Goal: Find specific page/section: Find specific page/section

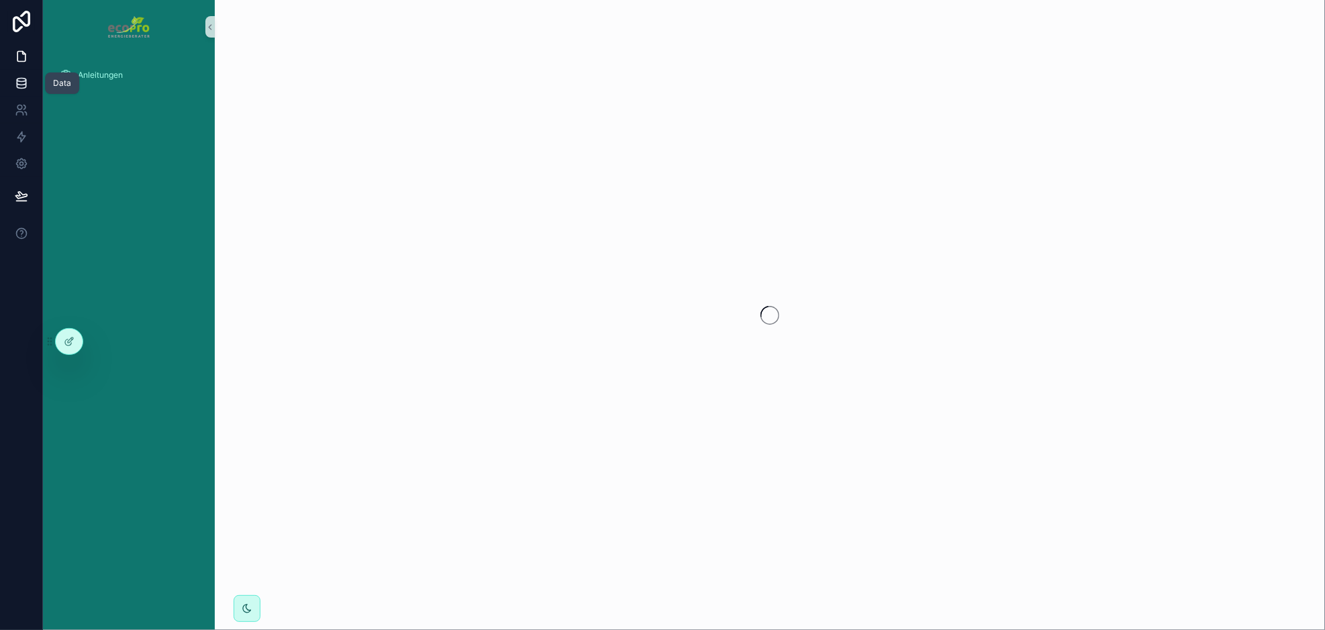
click at [27, 81] on icon at bounding box center [21, 82] width 13 height 13
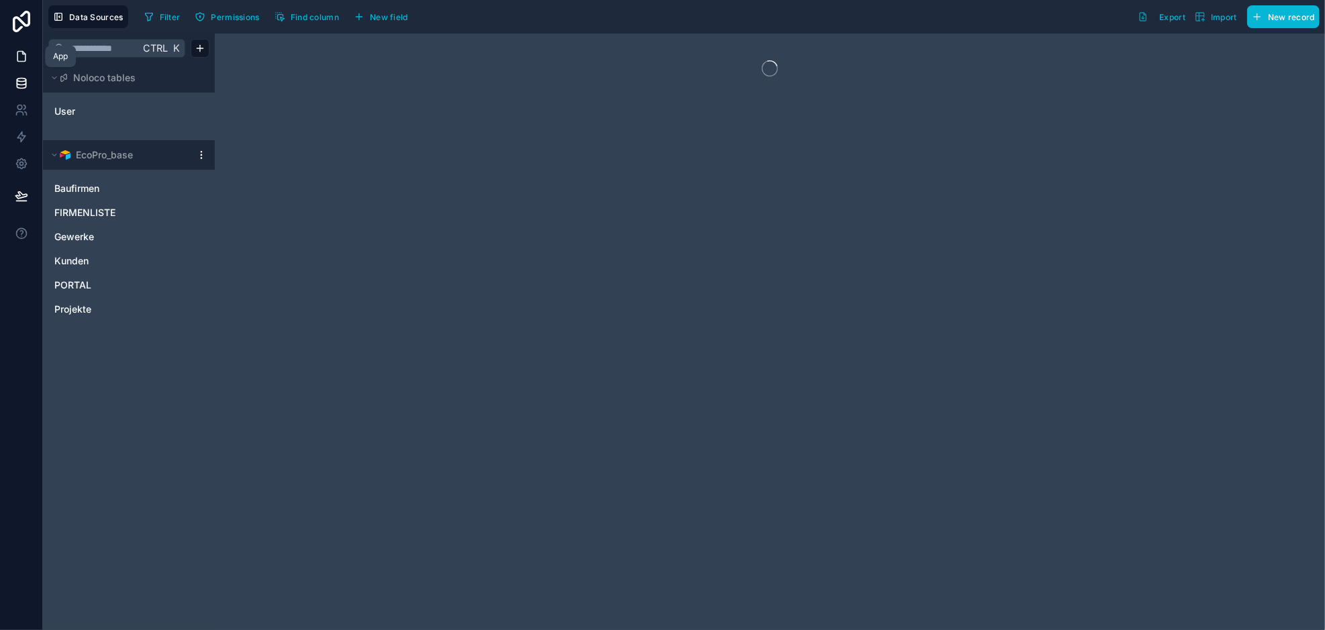
click at [22, 56] on icon at bounding box center [21, 56] width 13 height 13
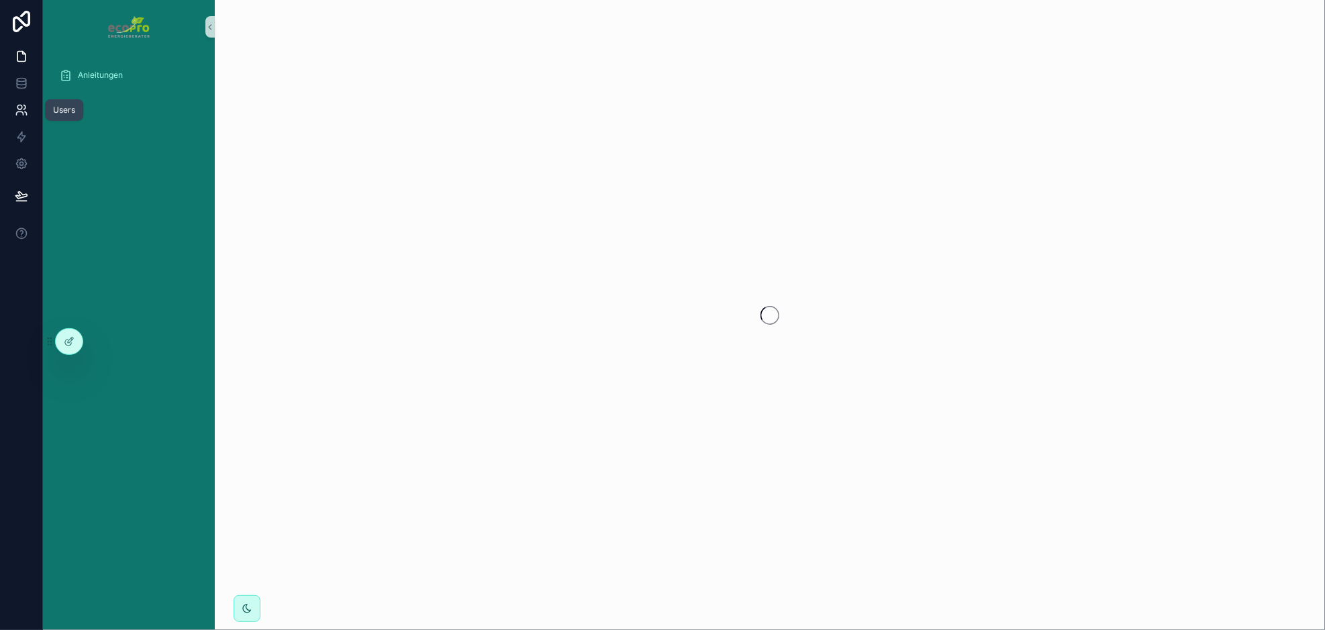
click at [25, 110] on icon at bounding box center [21, 109] width 13 height 13
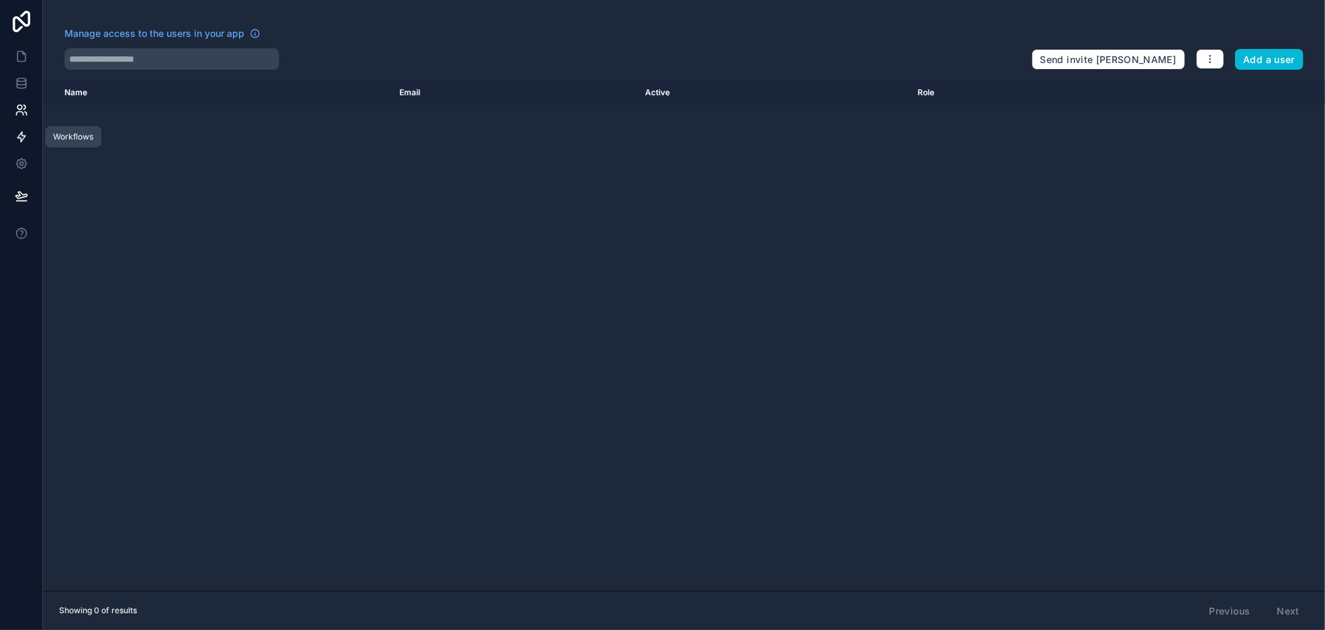
click at [24, 134] on icon at bounding box center [21, 136] width 13 height 13
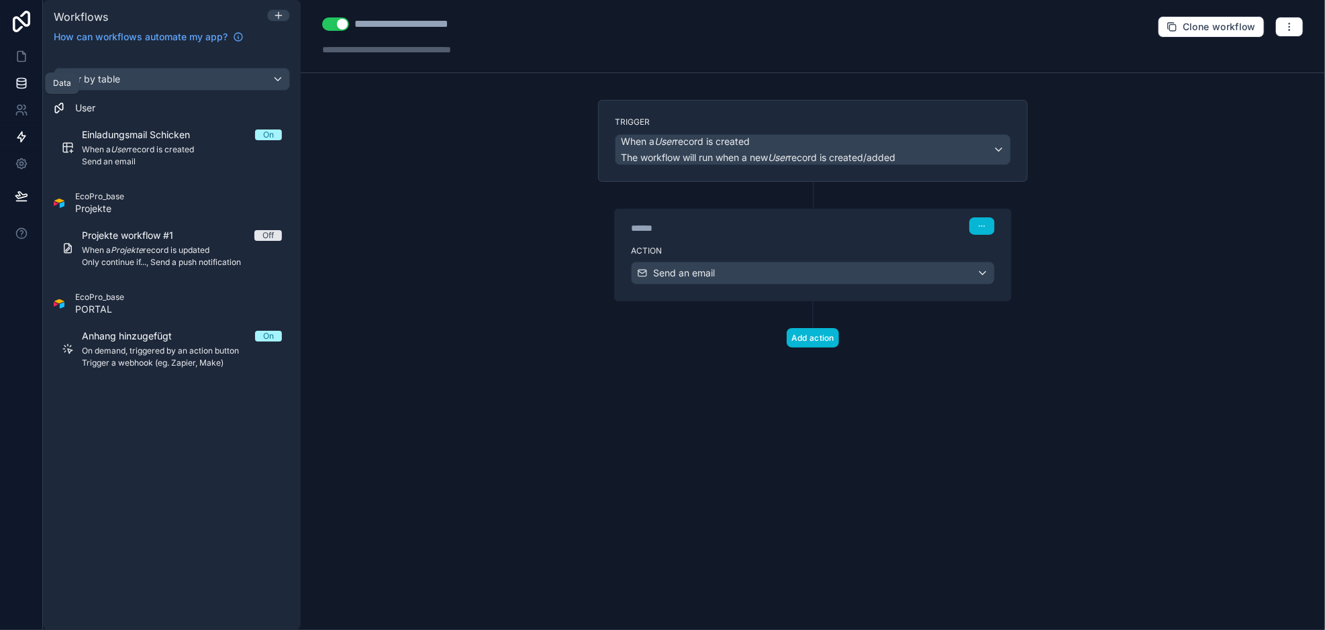
click at [19, 74] on link at bounding box center [21, 83] width 42 height 27
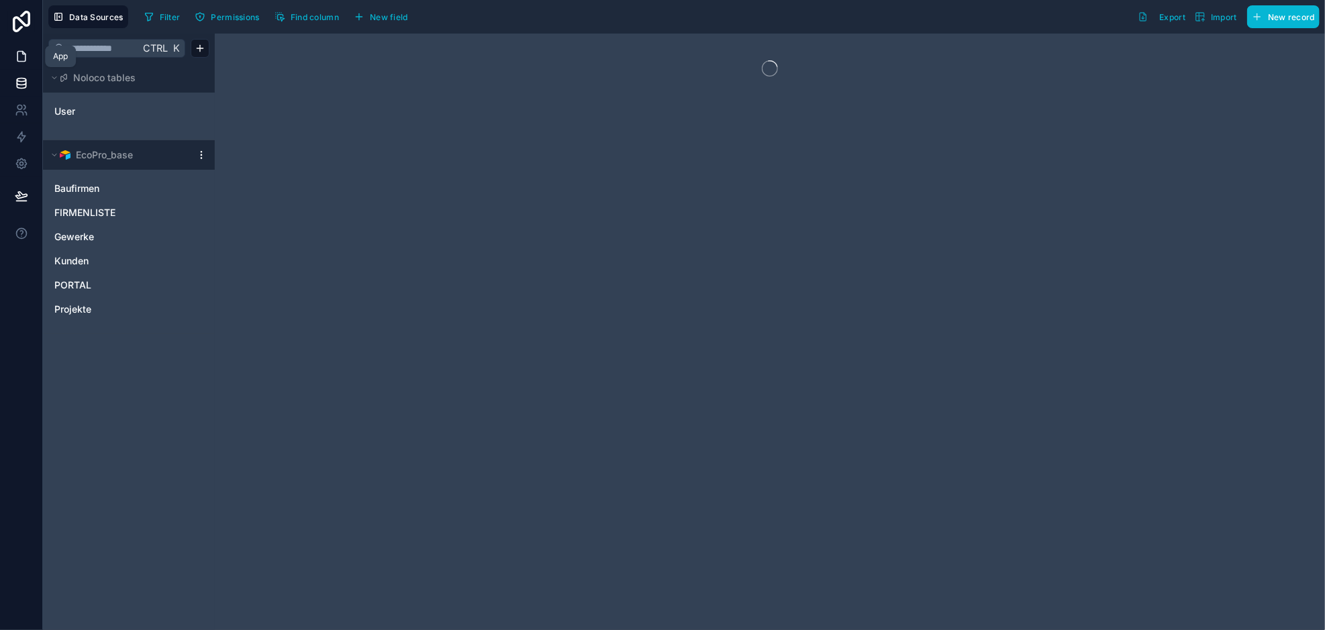
click at [19, 54] on icon at bounding box center [21, 56] width 13 height 13
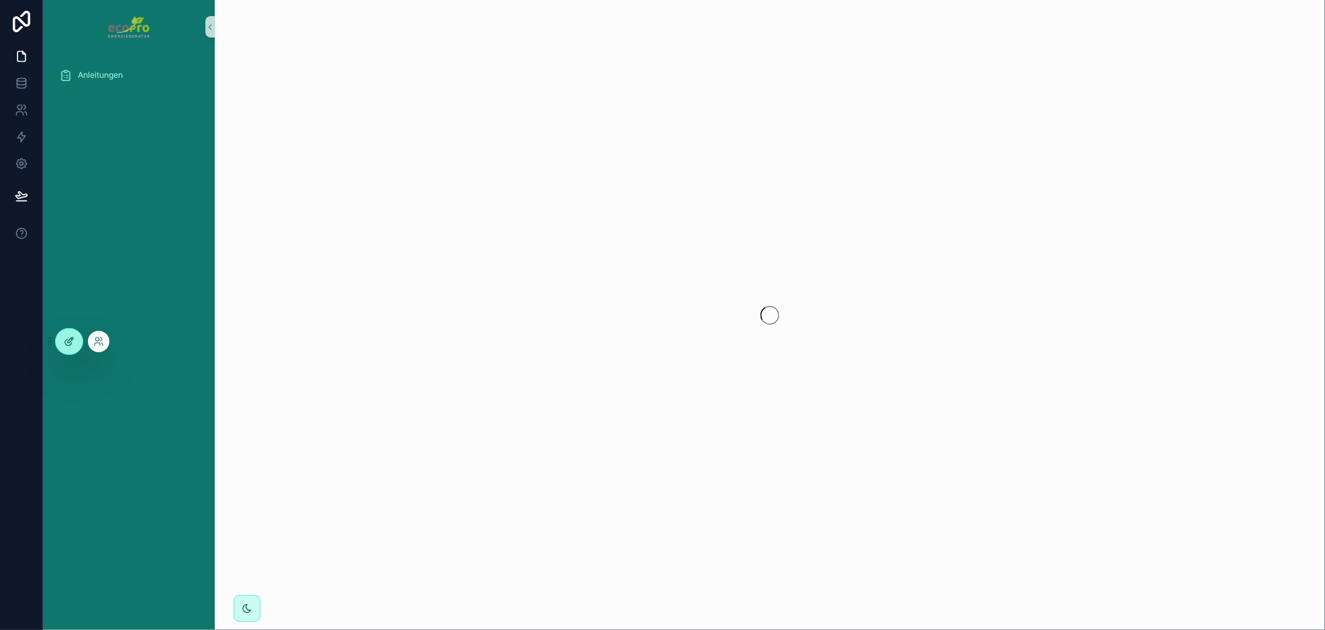
click at [70, 342] on icon at bounding box center [70, 340] width 5 height 5
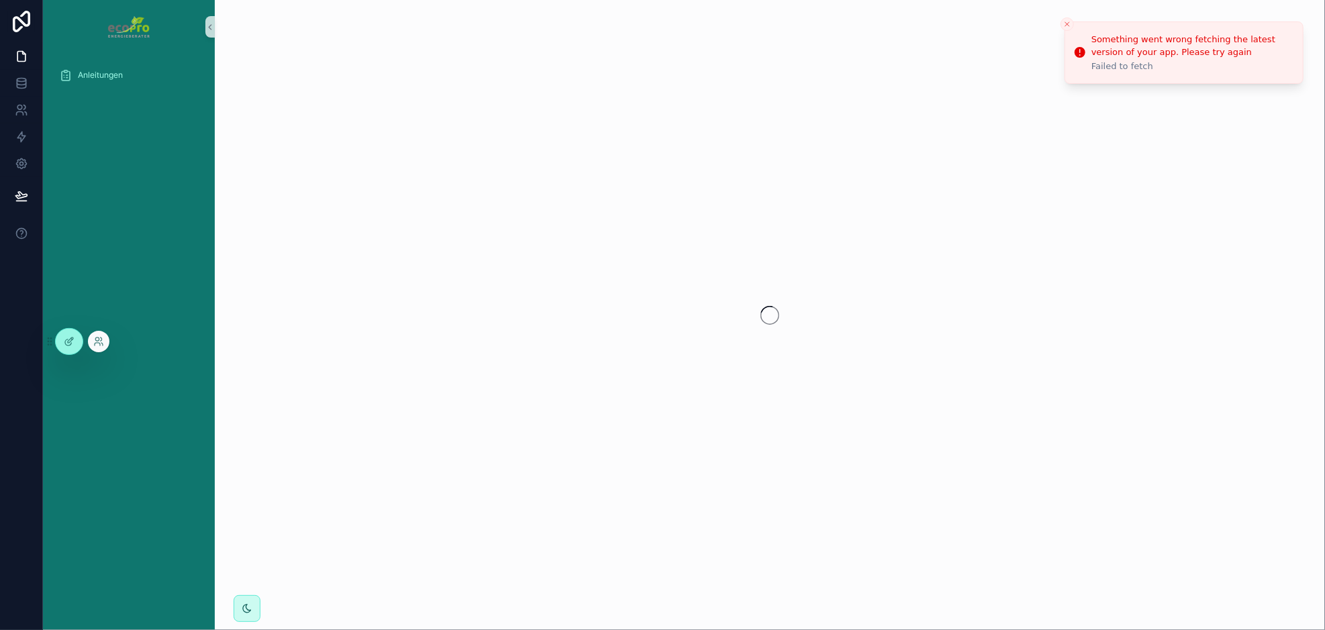
click at [1066, 20] on icon "Close toast" at bounding box center [1067, 24] width 8 height 8
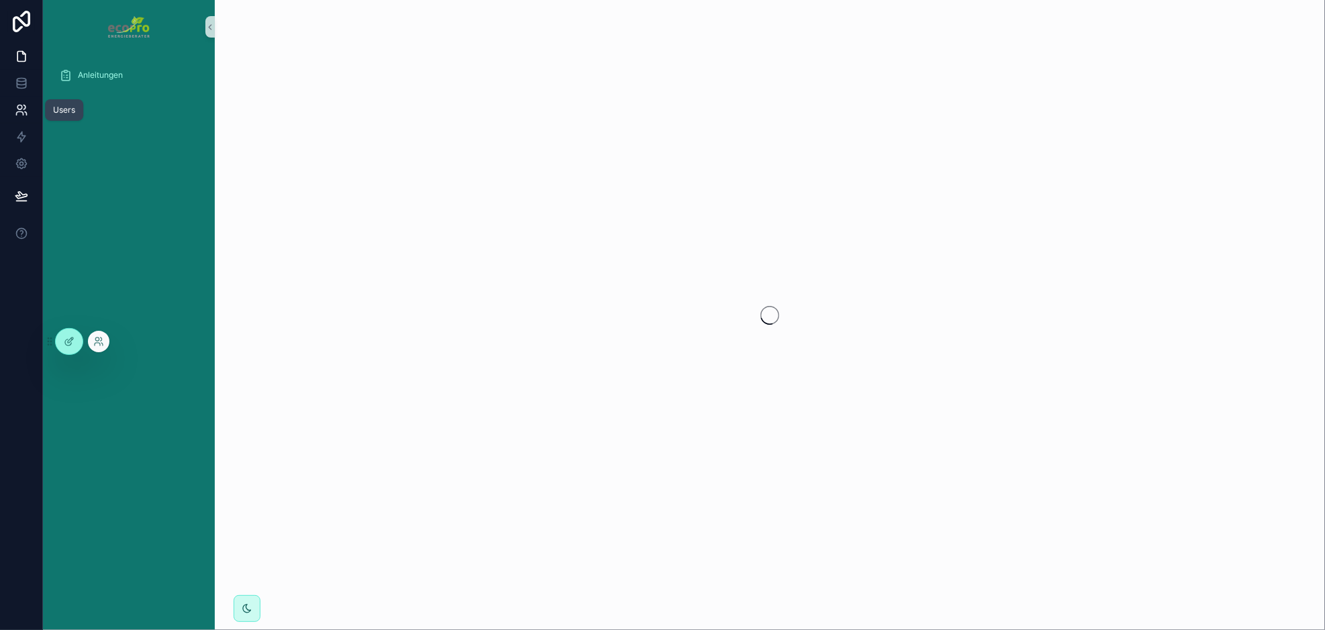
click at [24, 109] on icon at bounding box center [24, 107] width 2 height 4
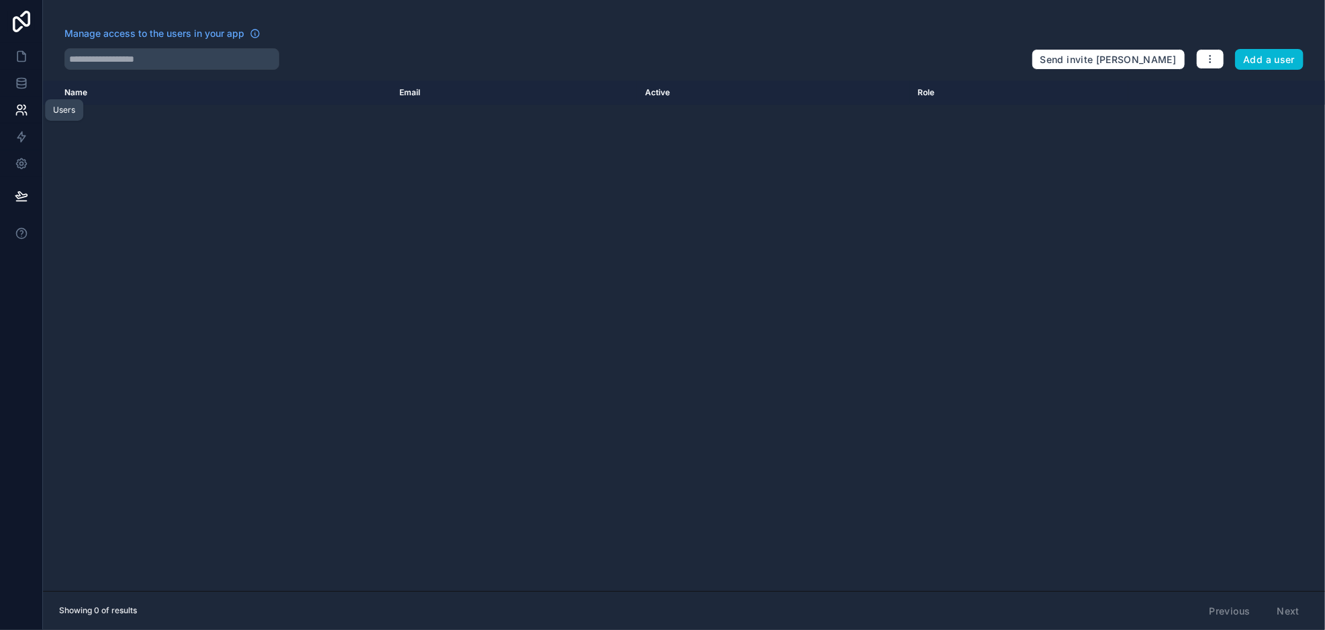
click at [24, 108] on icon at bounding box center [24, 107] width 2 height 4
click at [19, 82] on icon at bounding box center [21, 80] width 9 height 3
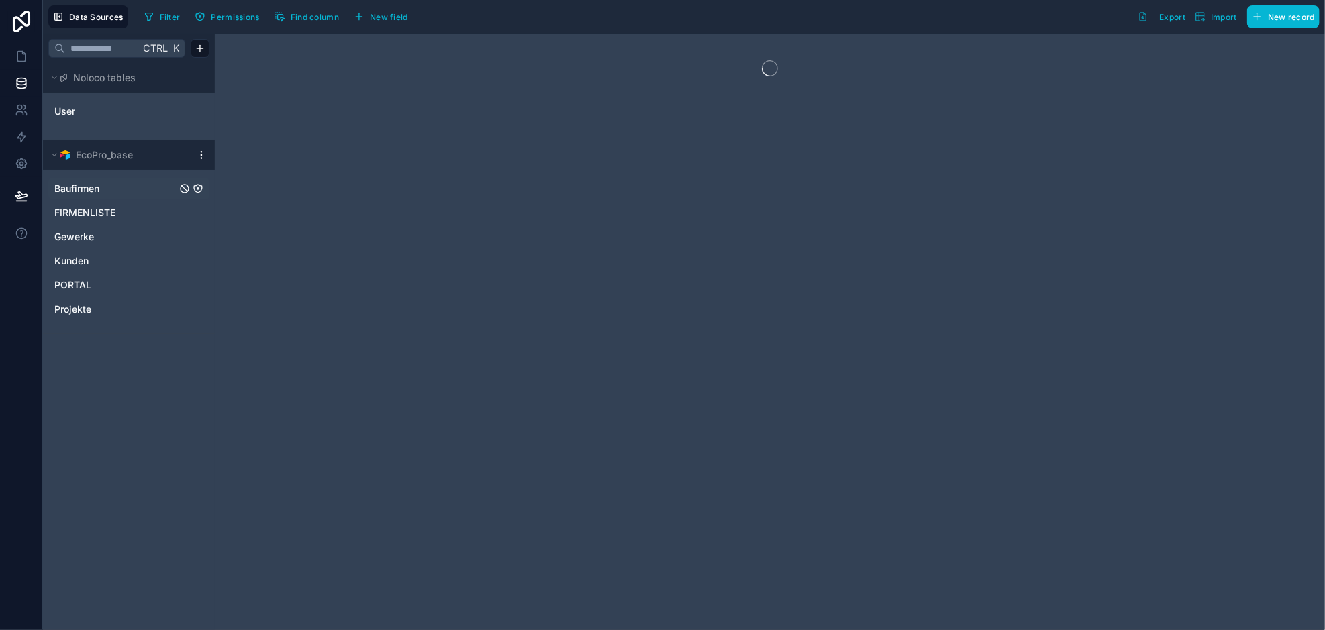
click at [91, 184] on span "Baufirmen" at bounding box center [76, 188] width 45 height 13
click at [87, 212] on span "FIRMENLISTE" at bounding box center [84, 212] width 61 height 13
click at [81, 237] on span "Gewerke" at bounding box center [74, 236] width 40 height 13
click at [83, 260] on span "Kunden" at bounding box center [71, 260] width 34 height 13
click at [83, 284] on span "PORTAL" at bounding box center [72, 284] width 37 height 13
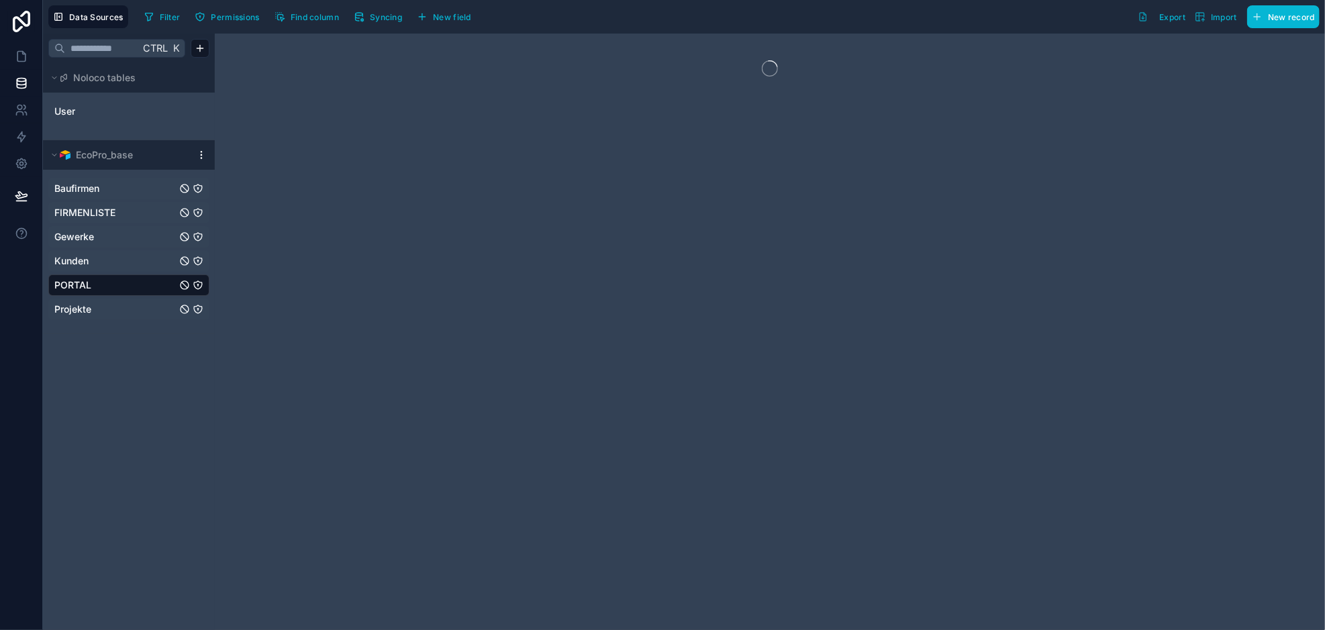
click at [77, 304] on span "Projekte" at bounding box center [72, 309] width 37 height 13
click at [16, 108] on icon at bounding box center [21, 109] width 13 height 13
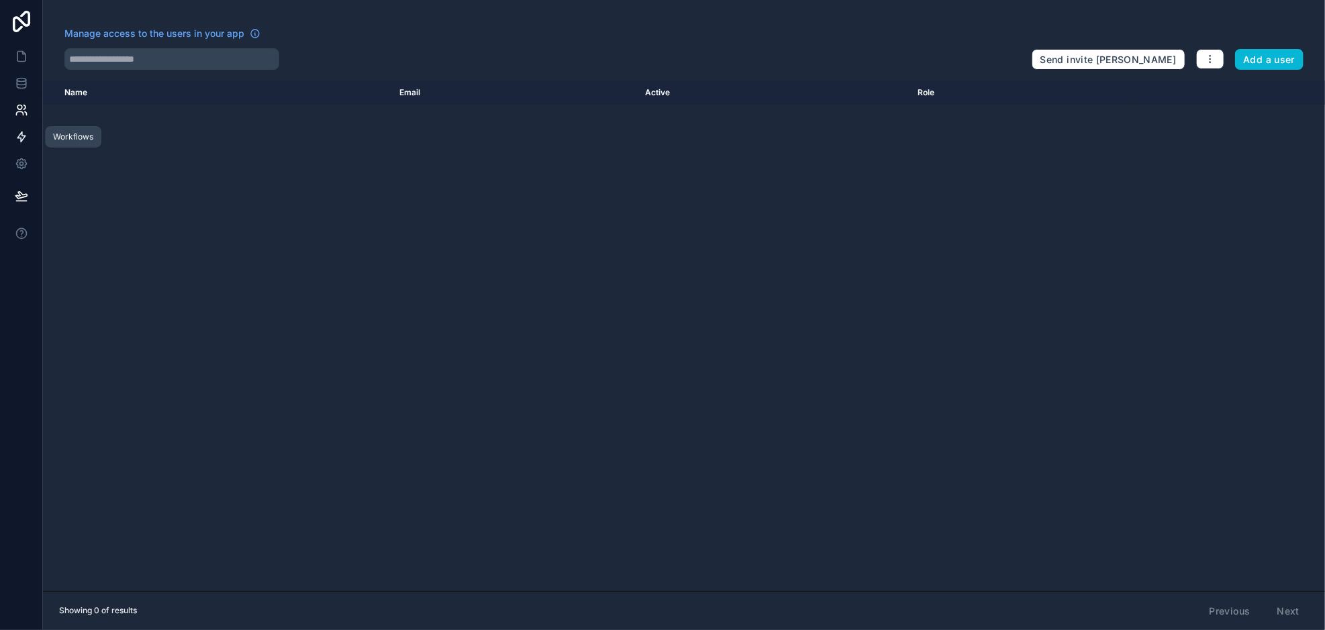
click at [19, 136] on icon at bounding box center [21, 137] width 8 height 10
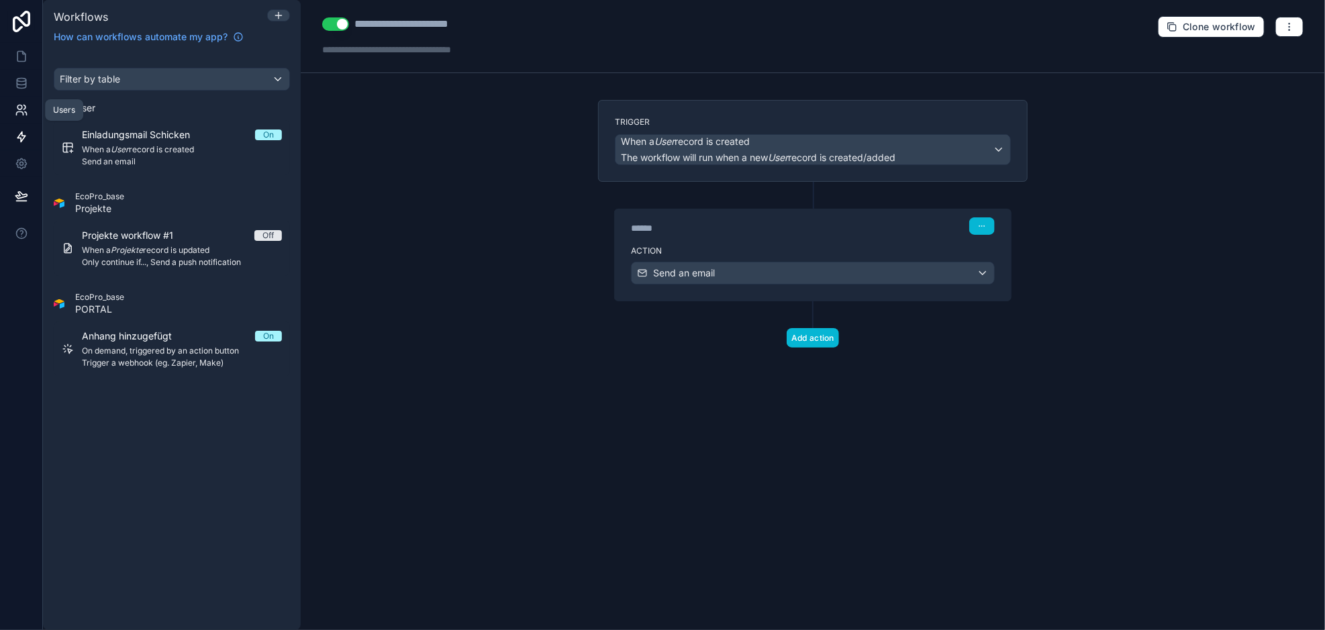
click at [25, 114] on icon at bounding box center [26, 113] width 2 height 3
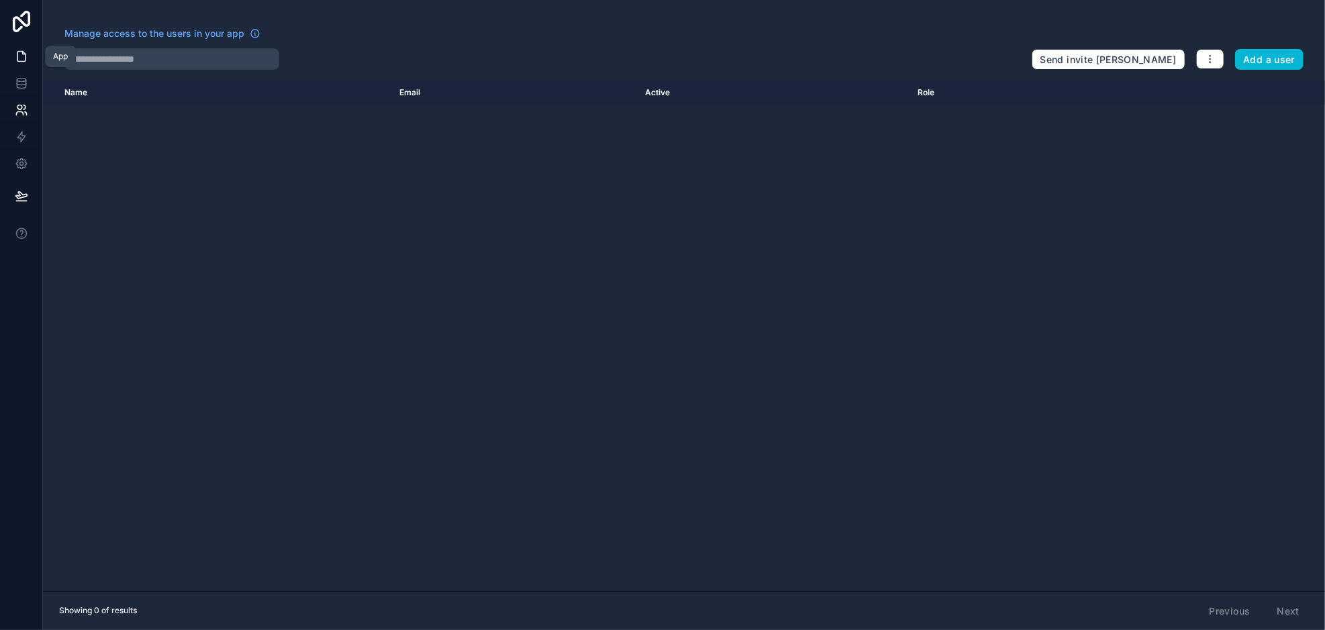
click at [19, 56] on icon at bounding box center [21, 56] width 13 height 13
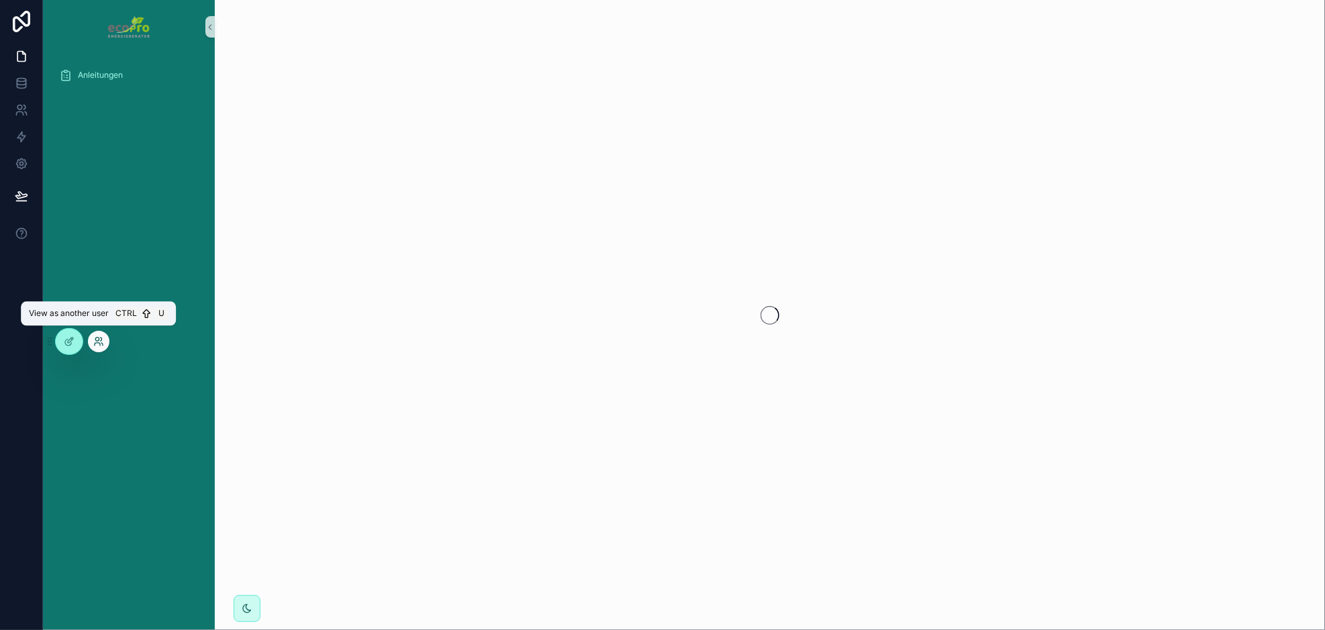
click at [99, 342] on icon at bounding box center [98, 341] width 11 height 11
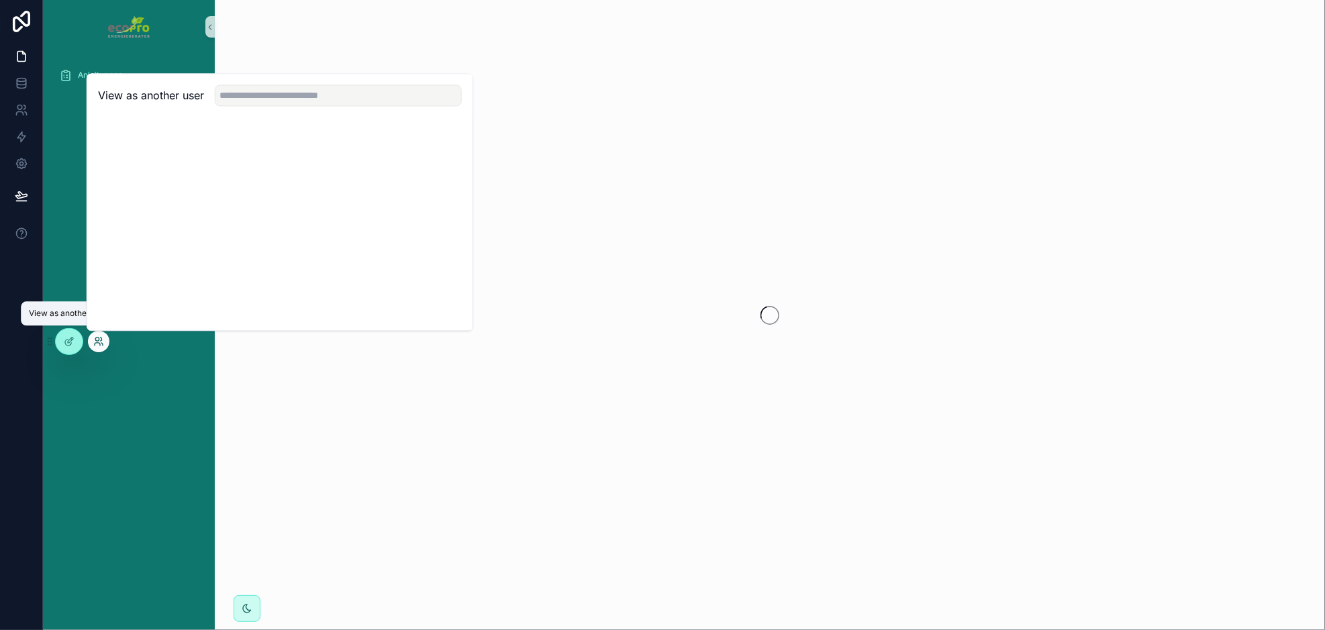
click at [101, 342] on icon at bounding box center [98, 341] width 11 height 11
click at [125, 393] on div "Anleitungen" at bounding box center [129, 342] width 172 height 576
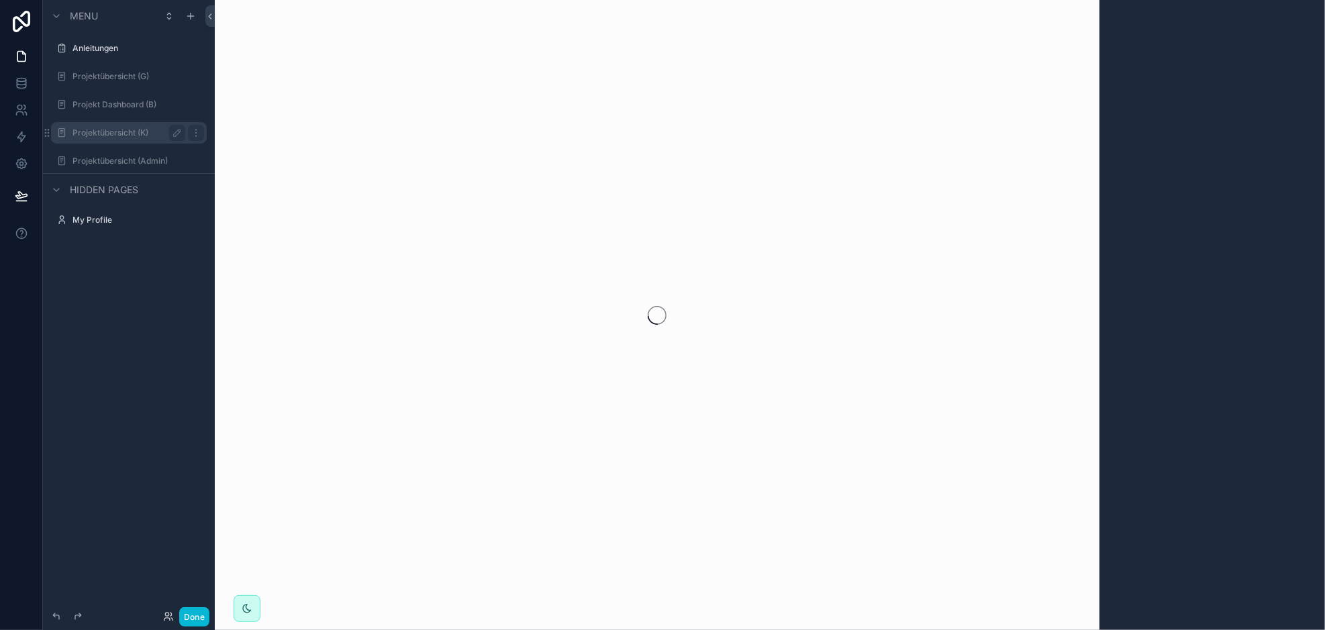
click at [99, 134] on label "Projektübersicht (K)" at bounding box center [125, 132] width 107 height 11
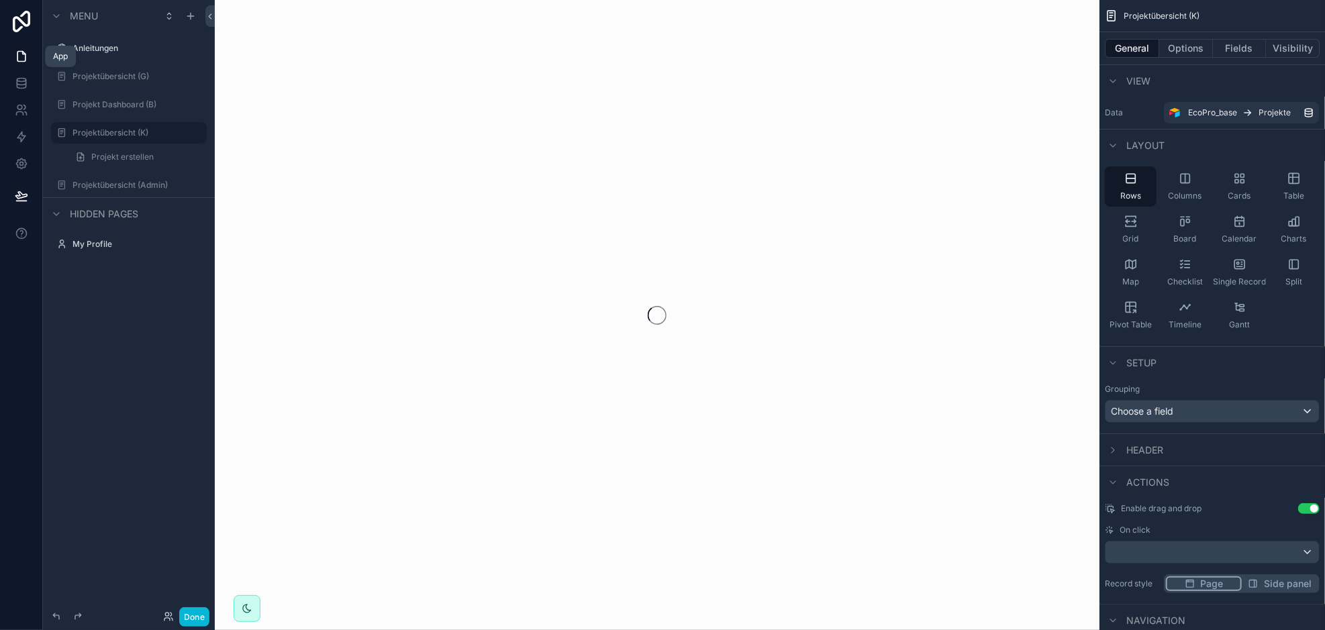
click at [19, 56] on icon at bounding box center [21, 56] width 13 height 13
click at [116, 132] on label "Projektübersicht (K)" at bounding box center [125, 132] width 107 height 11
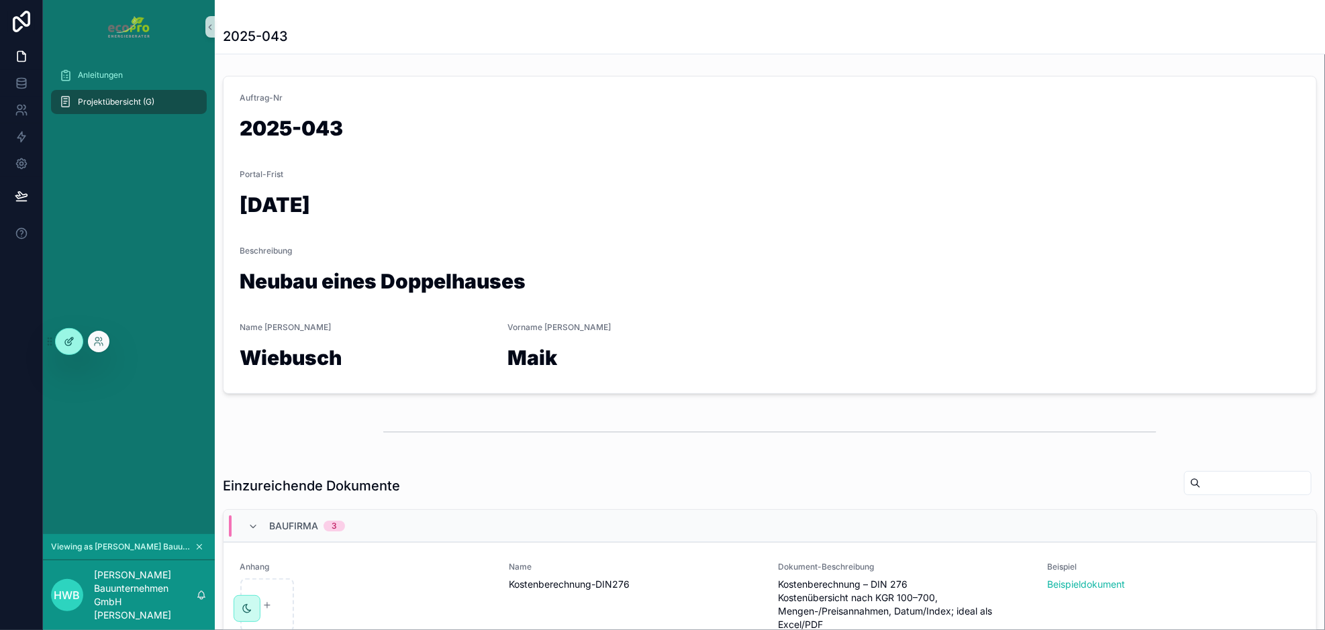
scroll to position [391, 0]
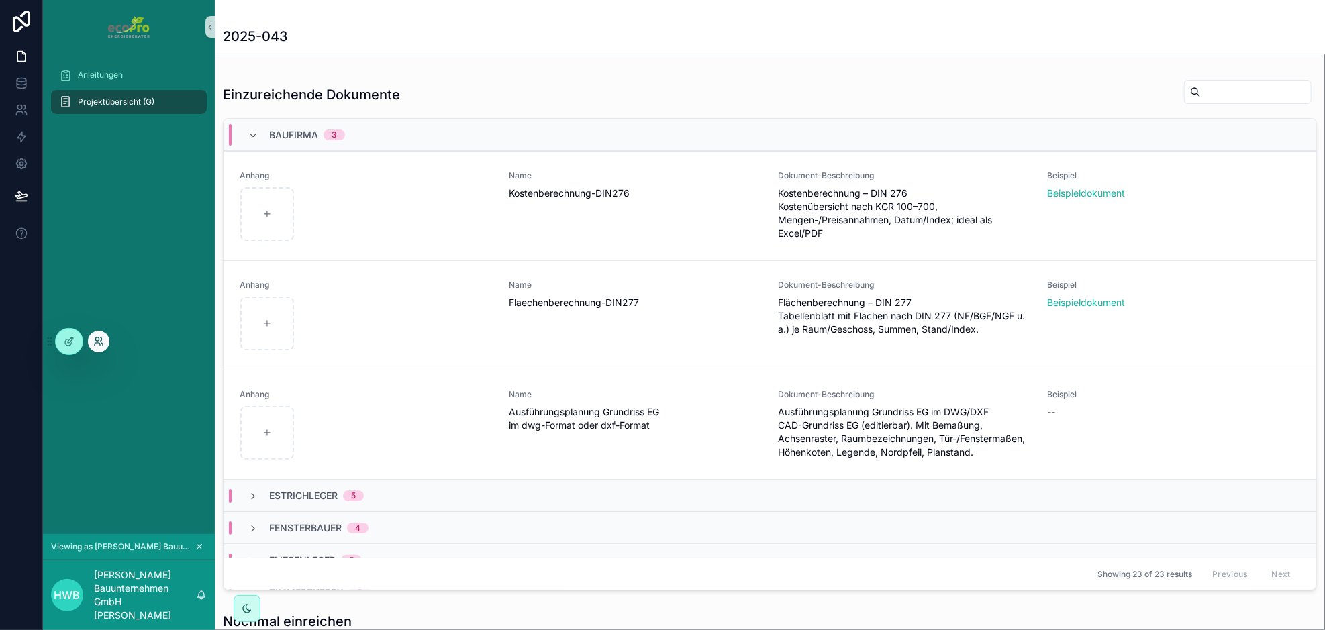
click at [97, 341] on icon at bounding box center [96, 339] width 3 height 3
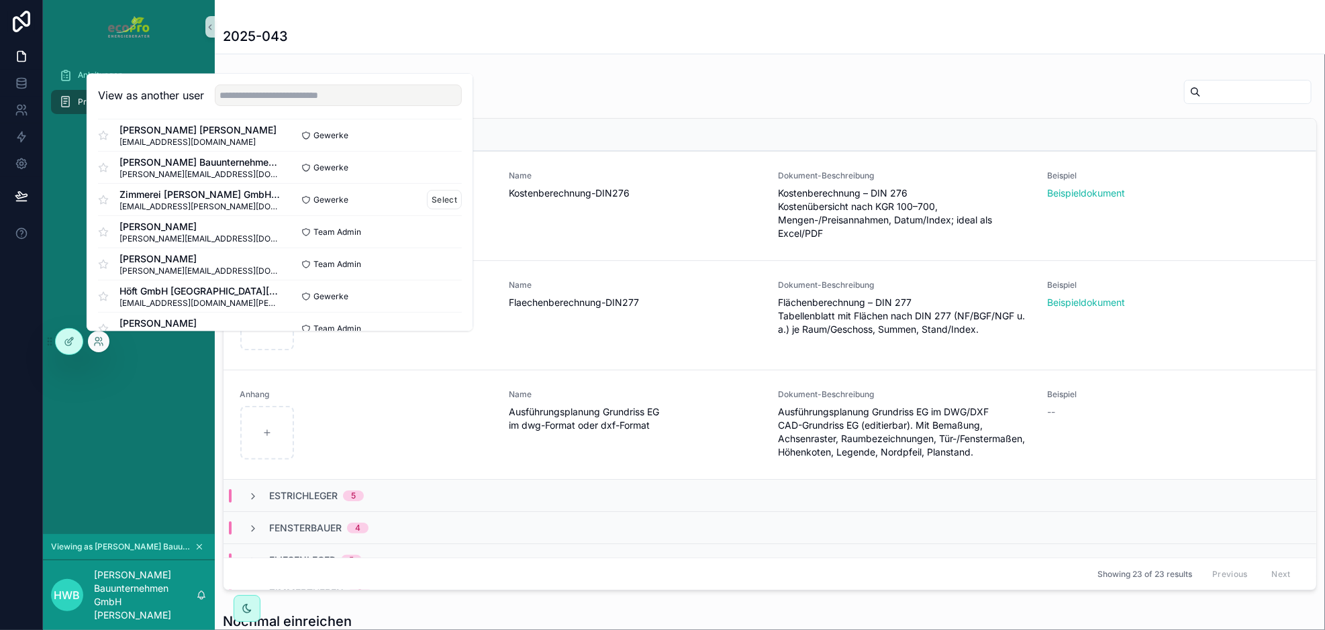
scroll to position [201, 0]
click at [435, 203] on button "Select" at bounding box center [444, 200] width 35 height 19
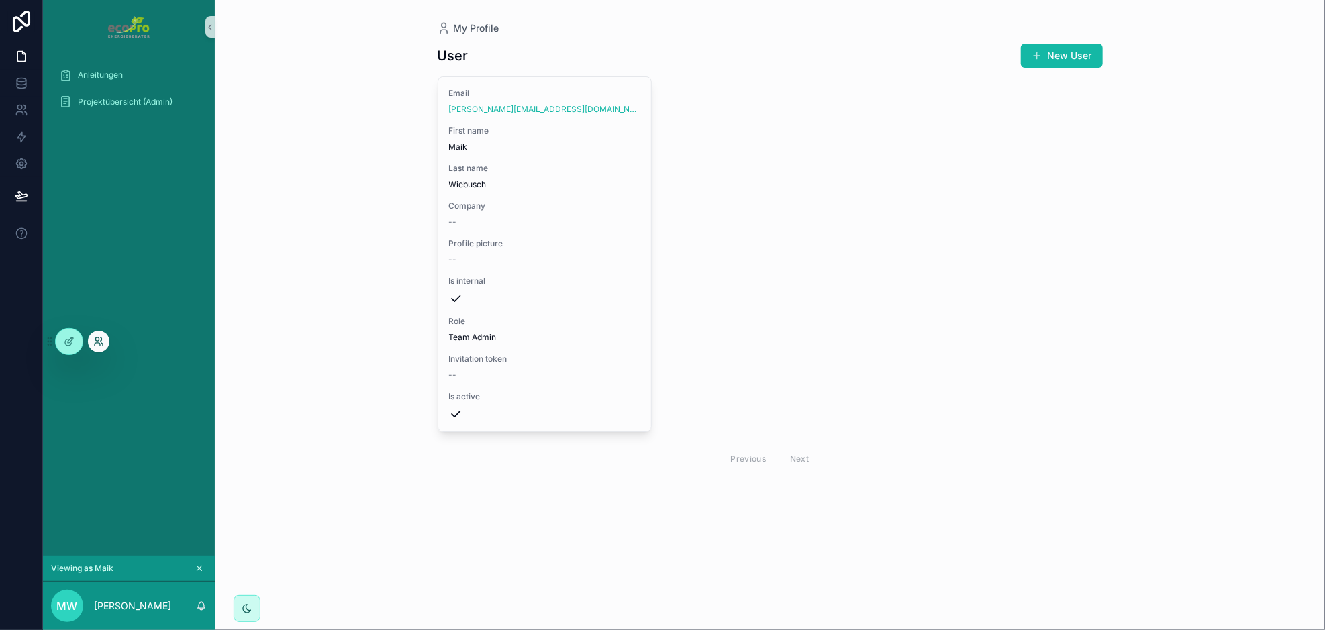
click at [101, 340] on icon at bounding box center [101, 339] width 1 height 3
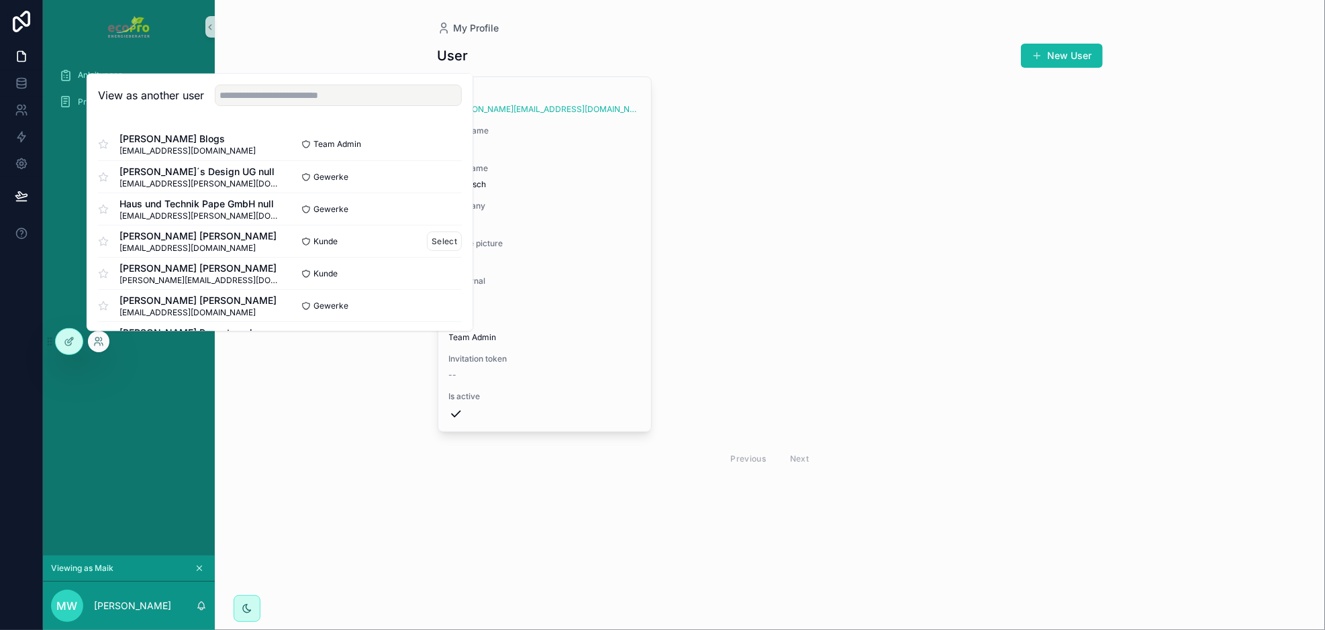
scroll to position [67, 0]
click at [440, 268] on button "Select" at bounding box center [444, 270] width 35 height 19
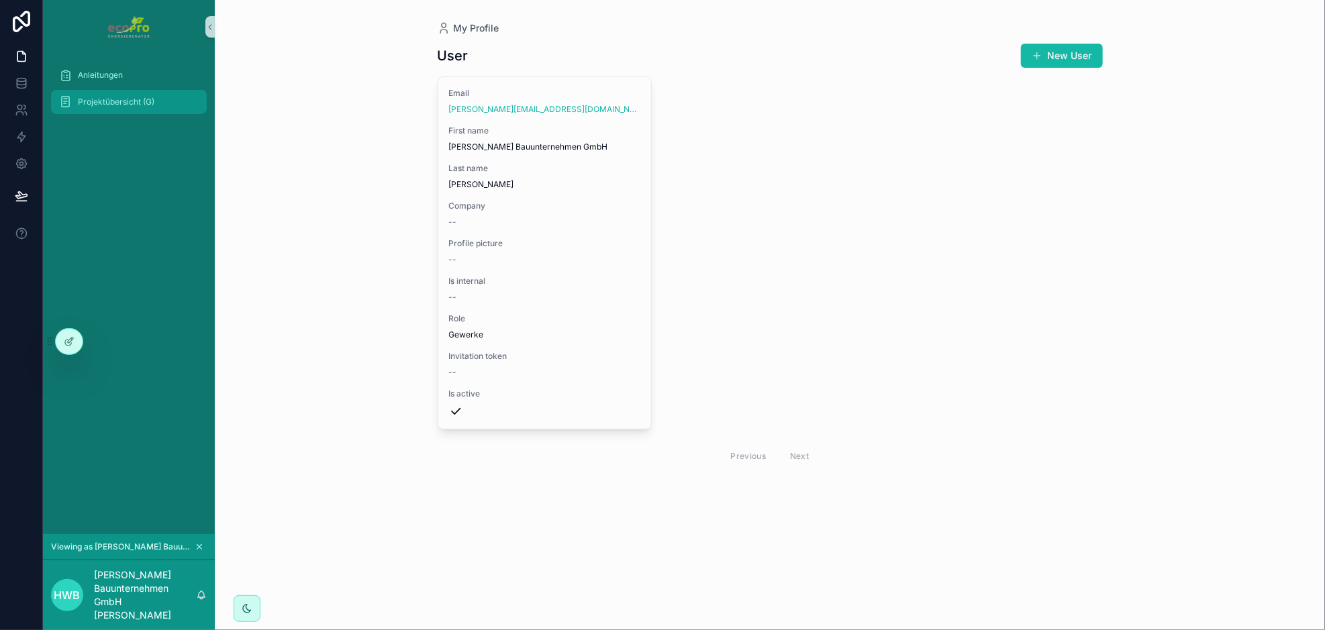
click at [134, 101] on span "Projektübersicht (G)" at bounding box center [116, 102] width 76 height 11
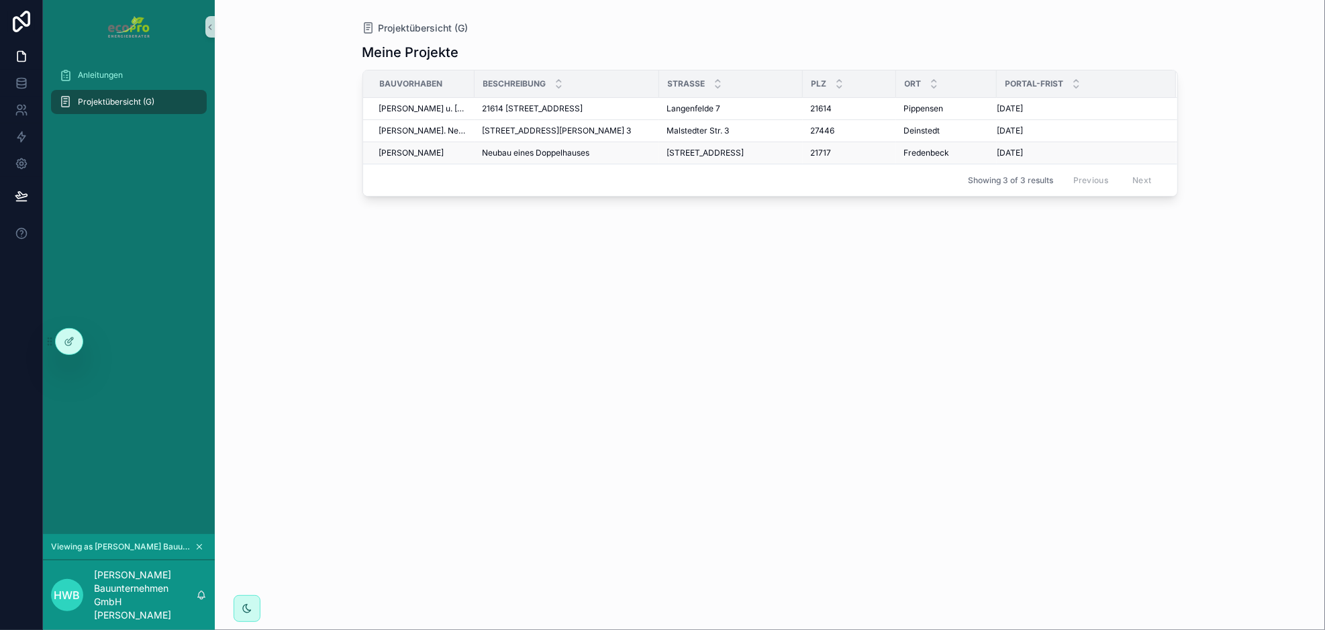
click at [582, 152] on span "Neubau eines Doppelhauses" at bounding box center [535, 153] width 107 height 11
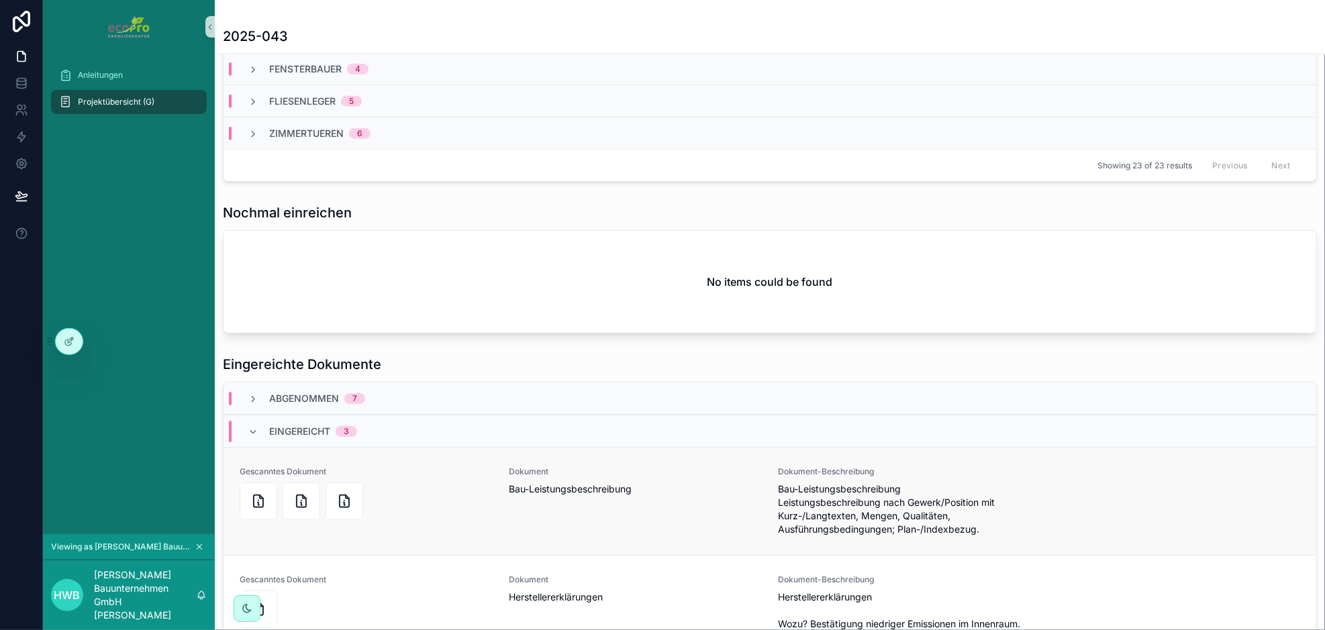
scroll to position [779, 0]
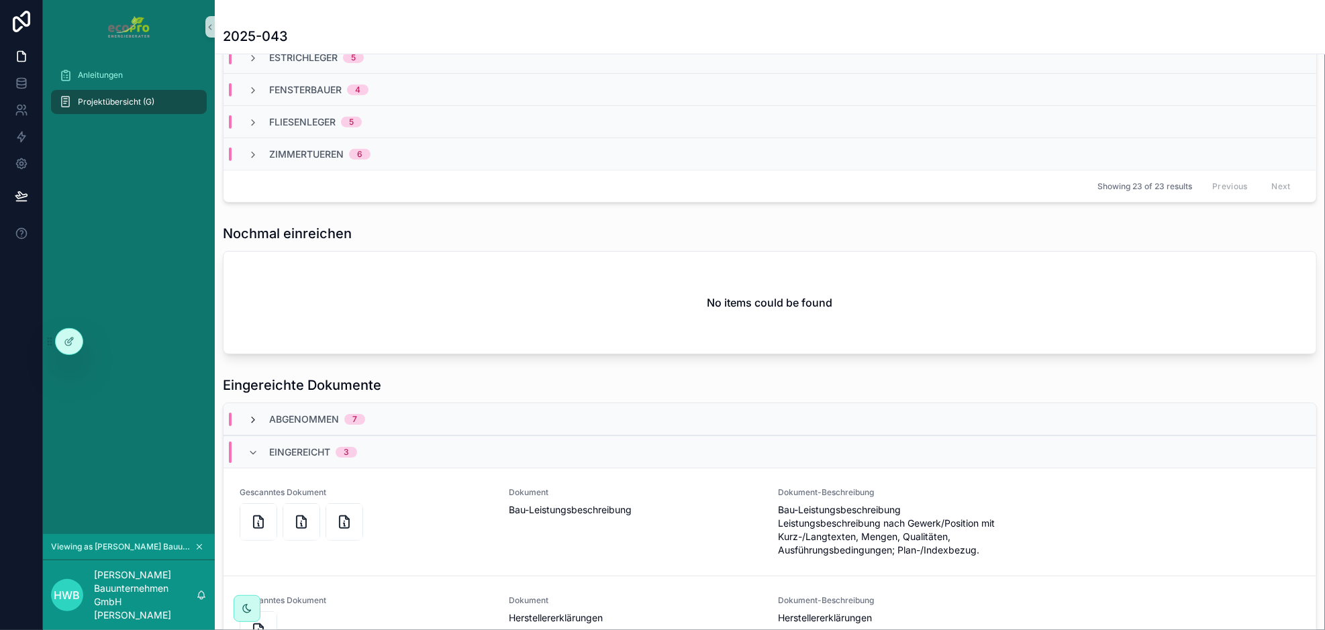
click at [250, 416] on icon "scrollable content" at bounding box center [253, 420] width 11 height 11
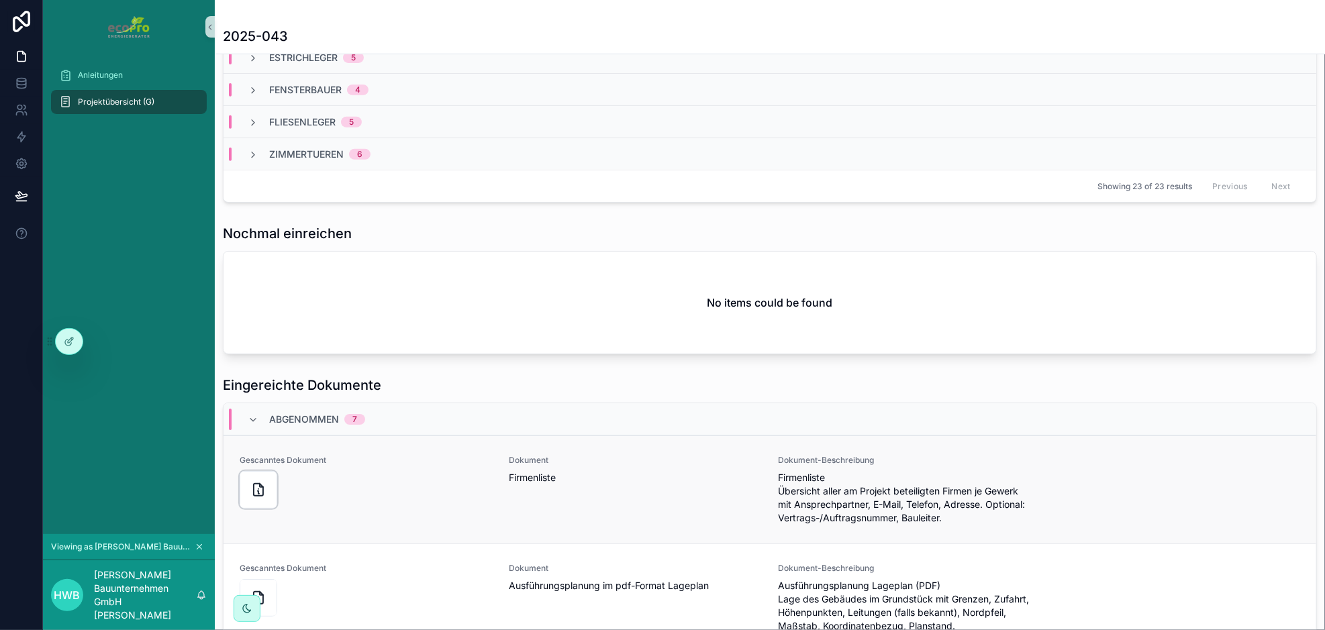
click at [266, 484] on div "scrollable content" at bounding box center [259, 490] width 38 height 38
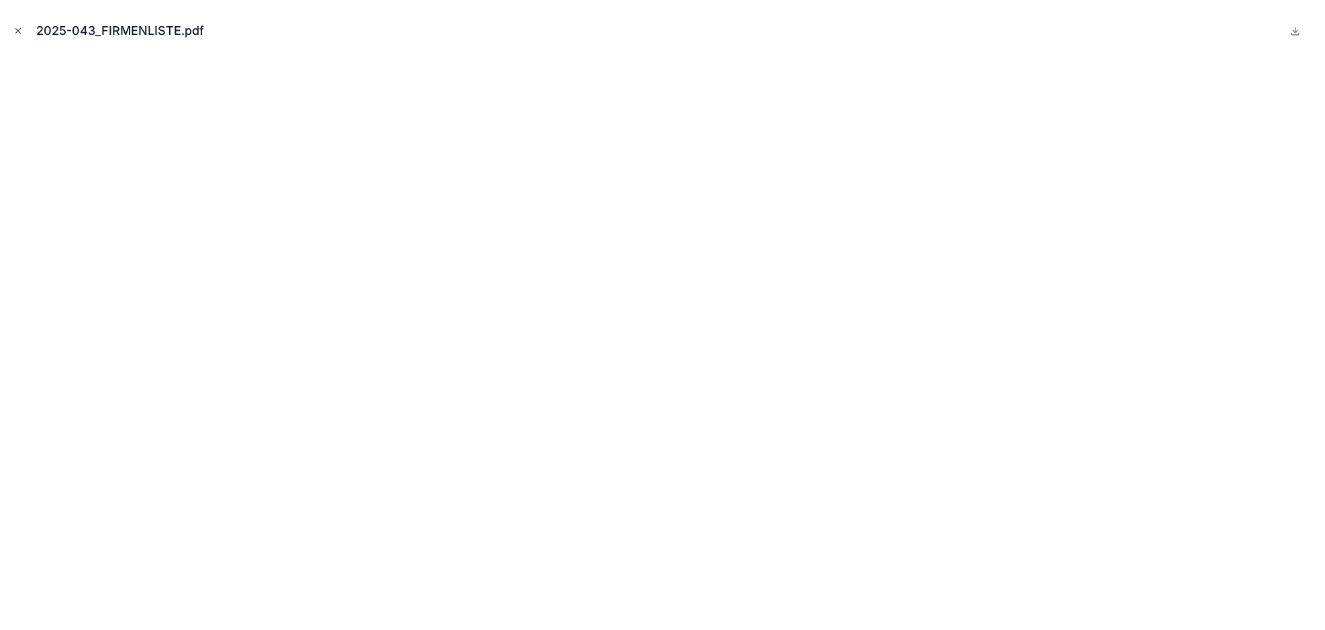
click at [17, 33] on icon "Close modal" at bounding box center [17, 30] width 9 height 9
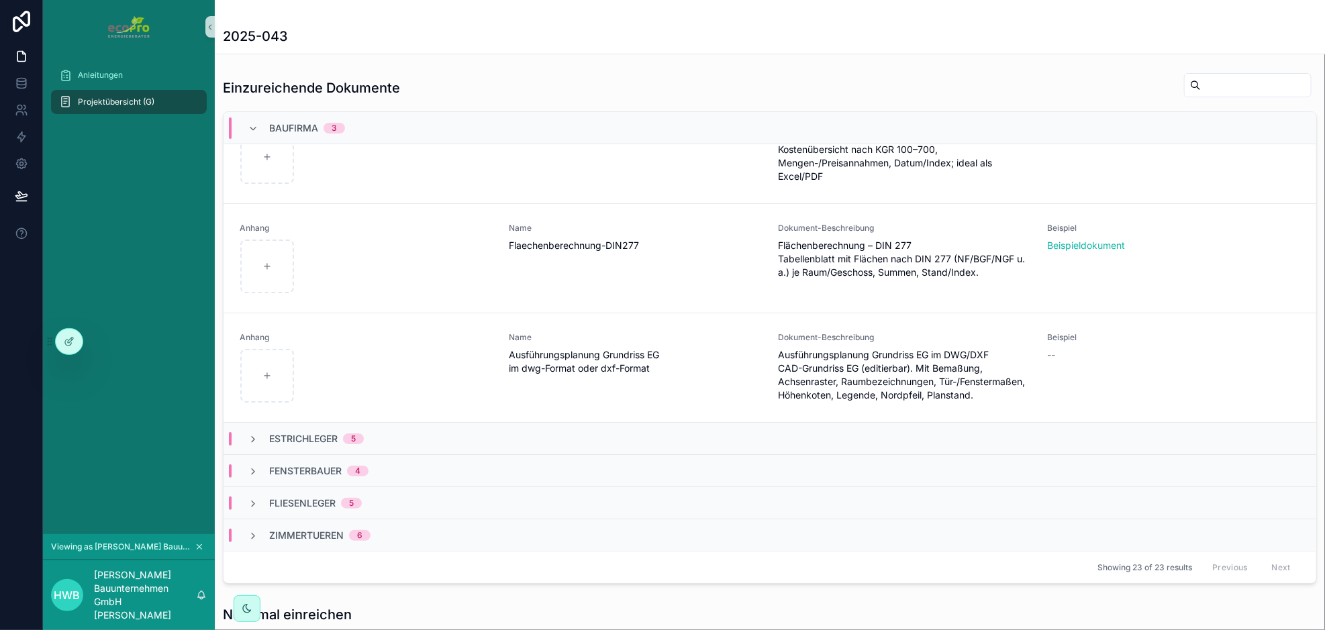
scroll to position [376, 0]
